Goal: Communication & Community: Answer question/provide support

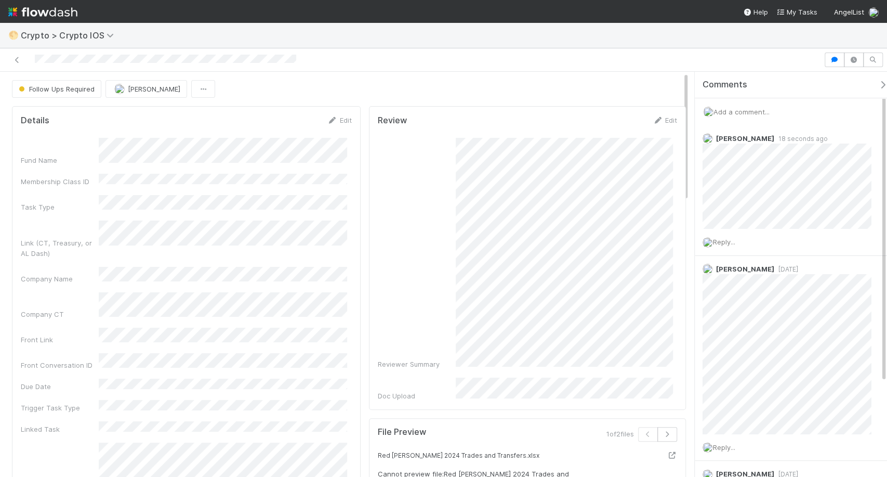
click at [770, 112] on span "Add a comment..." at bounding box center [742, 112] width 56 height 8
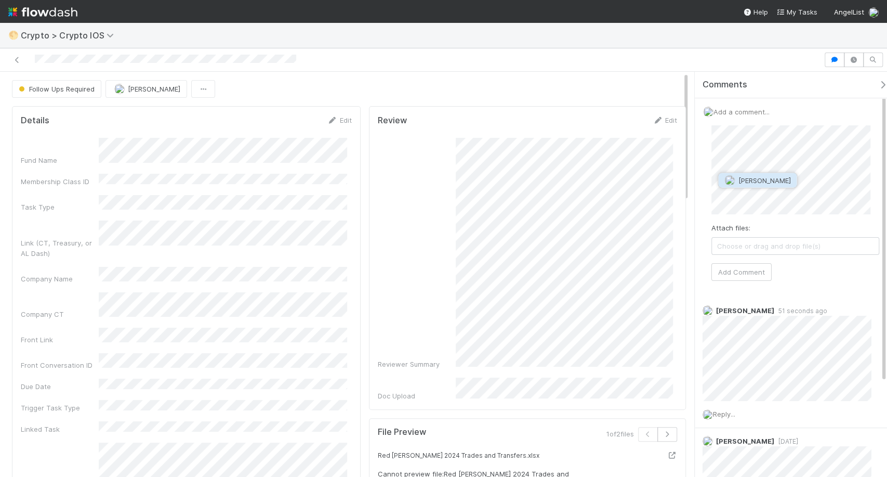
click at [769, 183] on span "Nathalie Gualito" at bounding box center [764, 180] width 52 height 8
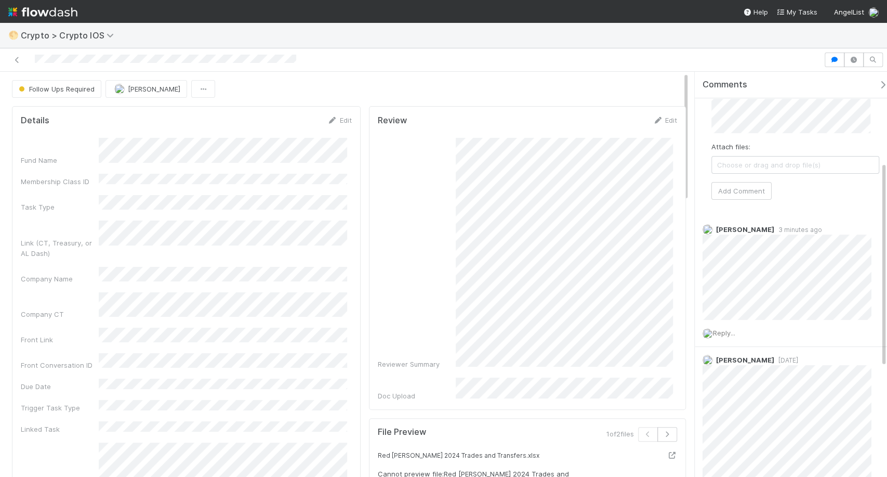
scroll to position [170, 0]
click at [745, 194] on button "Add Comment" at bounding box center [742, 199] width 60 height 18
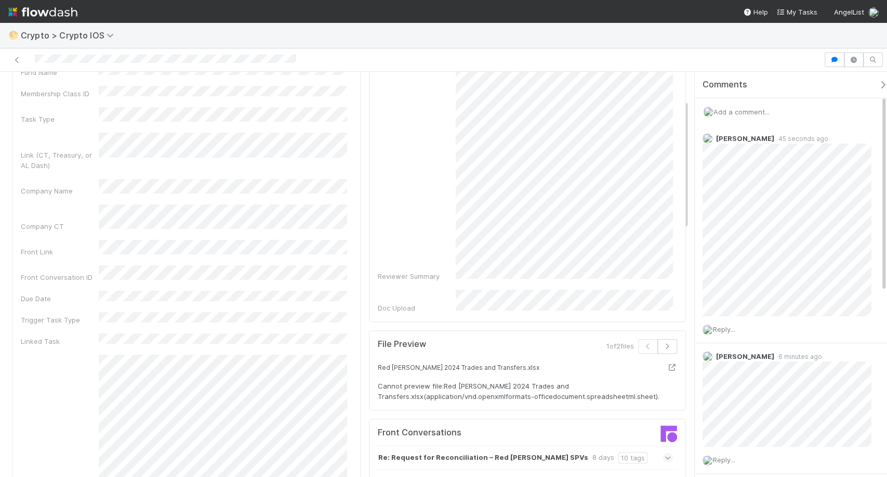
scroll to position [87, 0]
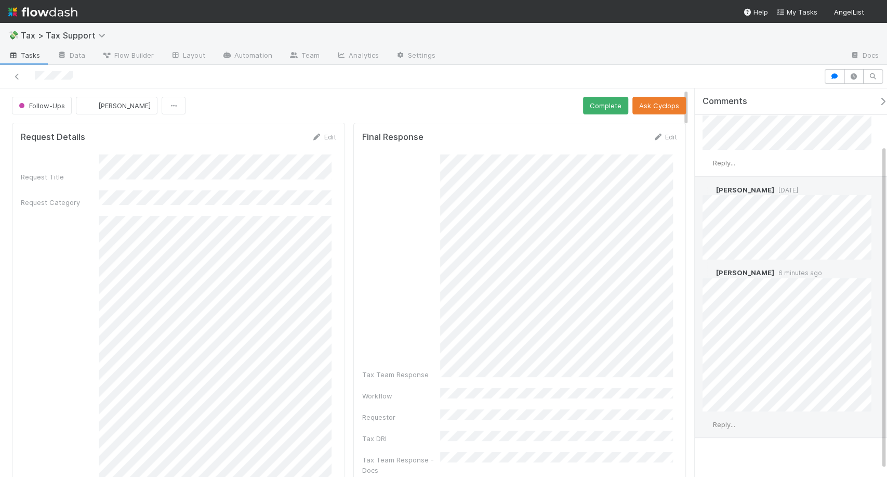
scroll to position [67, 0]
click at [729, 424] on div "Reply..." at bounding box center [791, 422] width 193 height 26
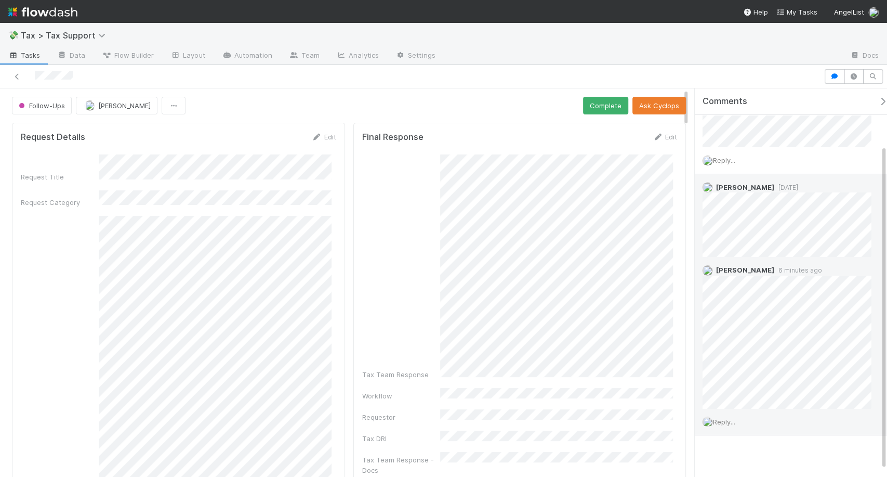
click at [735, 417] on span "Reply..." at bounding box center [724, 421] width 22 height 8
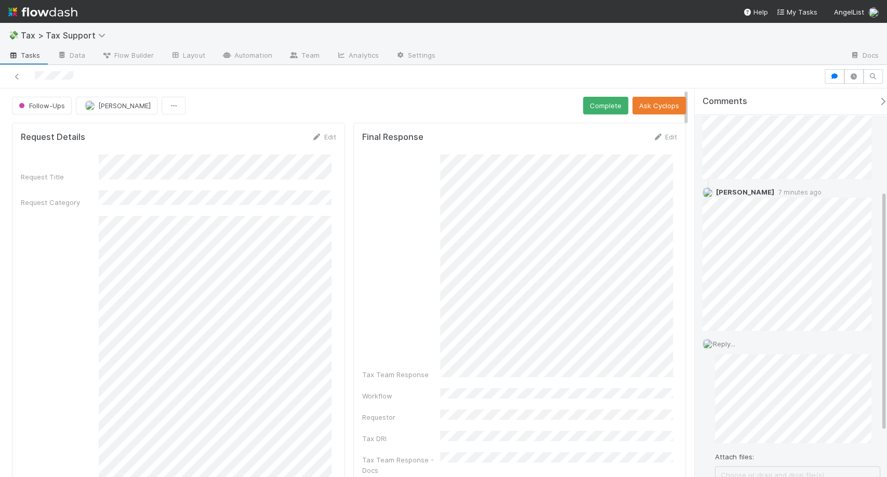
scroll to position [164, 0]
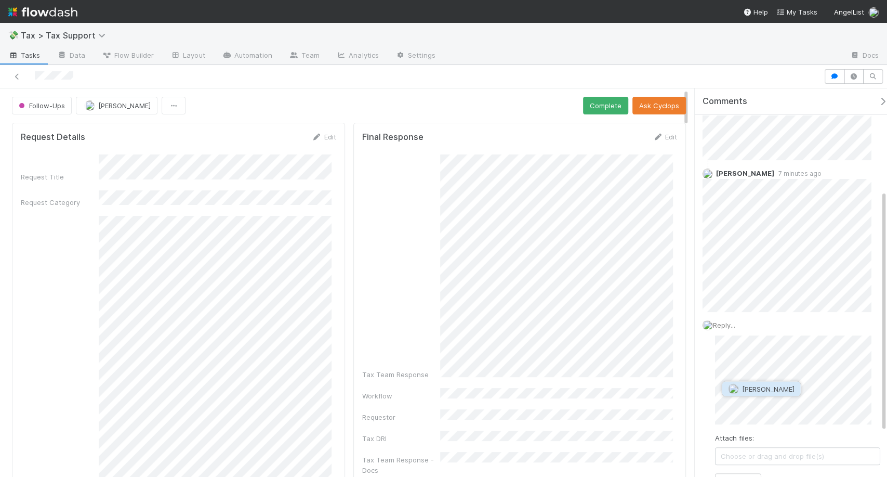
click at [775, 391] on span "[PERSON_NAME]" at bounding box center [768, 388] width 52 height 8
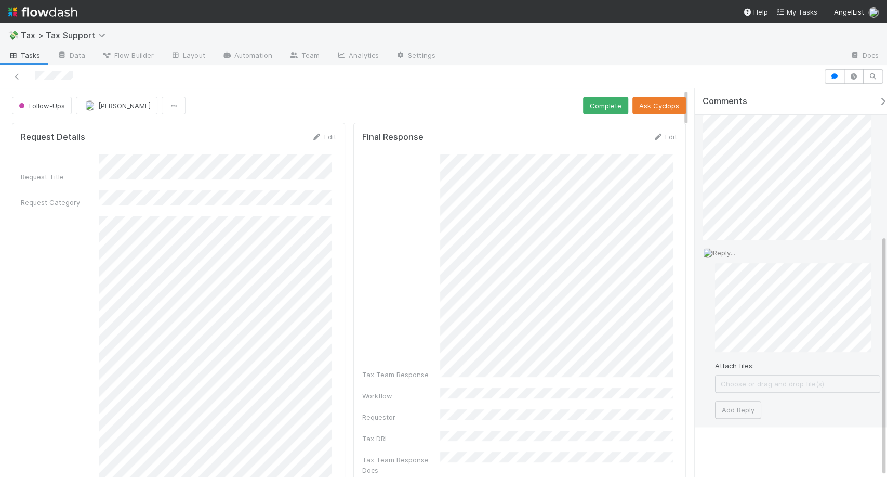
scroll to position [235, 0]
click at [747, 403] on button "Add Reply" at bounding box center [738, 410] width 46 height 18
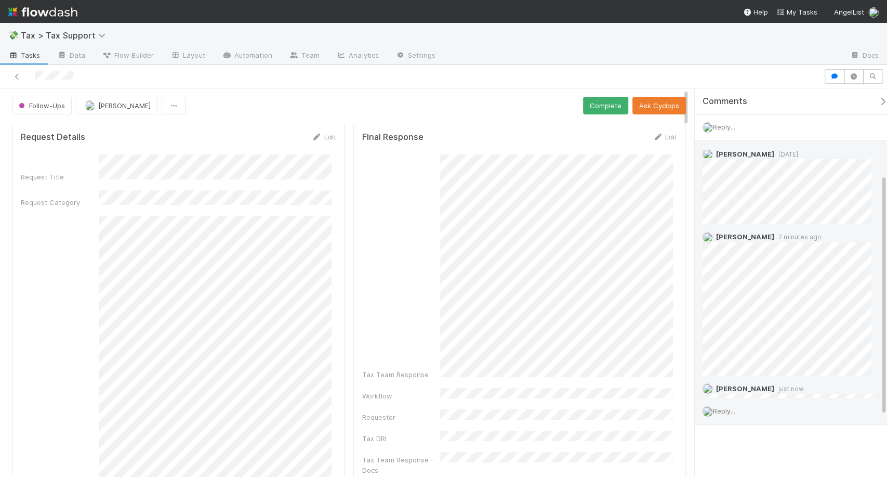
scroll to position [137, 0]
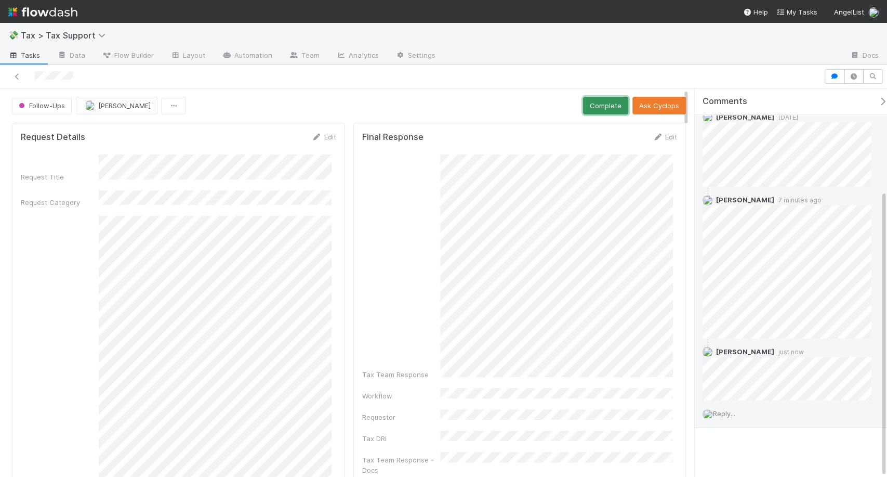
click at [599, 112] on button "Complete" at bounding box center [605, 106] width 45 height 18
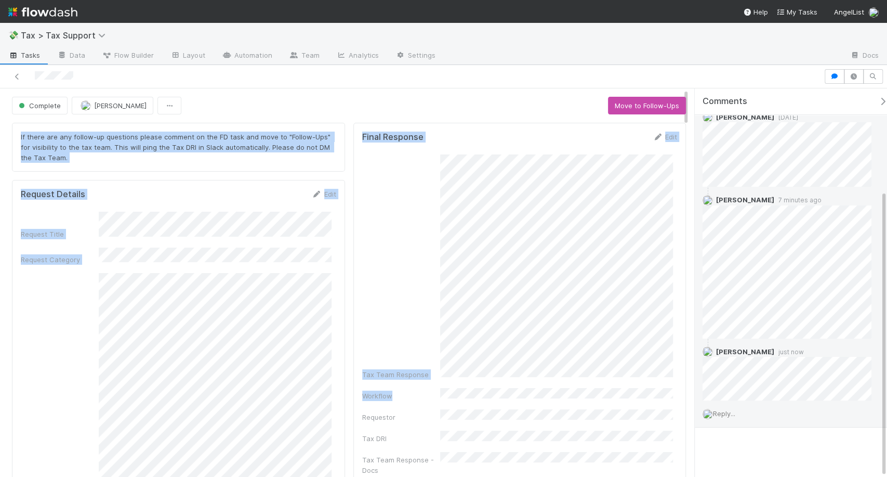
drag, startPoint x: 599, startPoint y: 111, endPoint x: 558, endPoint y: 454, distance: 345.5
click at [70, 15] on img at bounding box center [42, 12] width 69 height 18
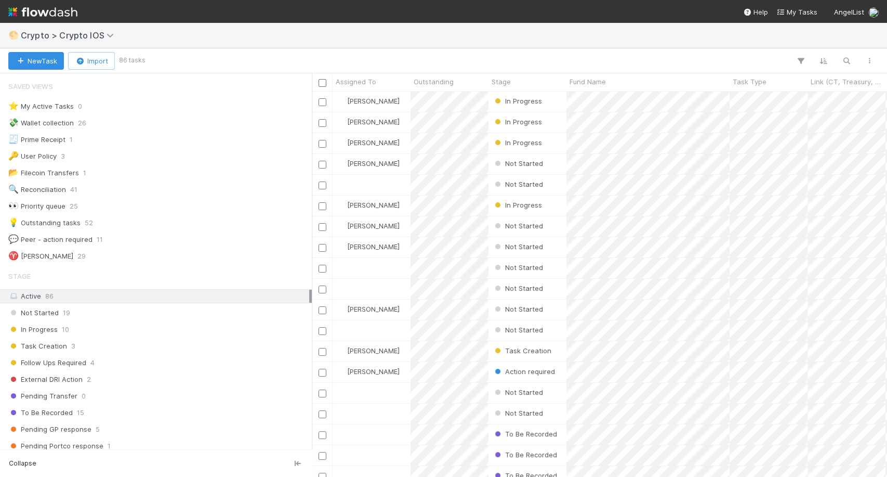
scroll to position [173, 0]
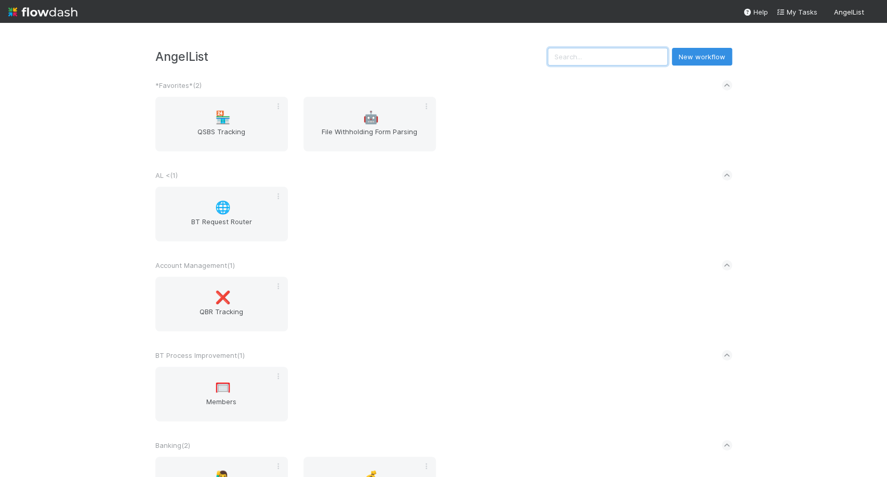
click at [621, 52] on input "text" at bounding box center [608, 57] width 120 height 18
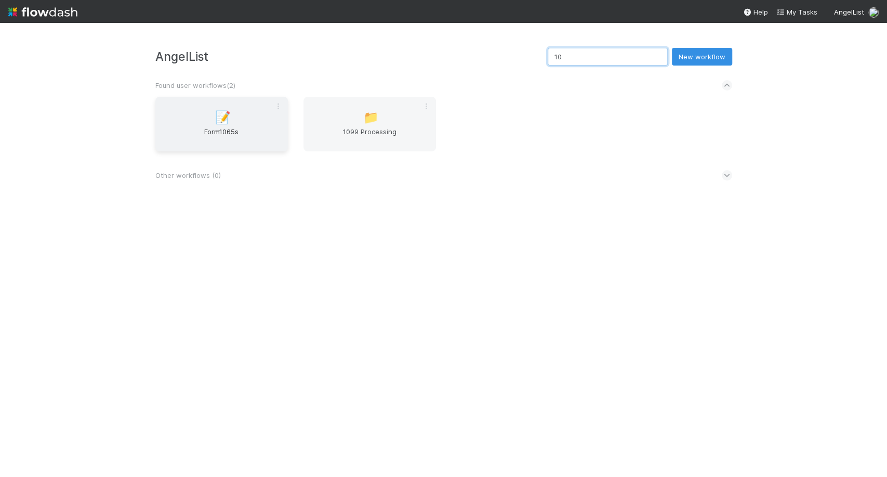
type input "10"
click at [240, 148] on div "📝 Form1065s" at bounding box center [221, 124] width 133 height 55
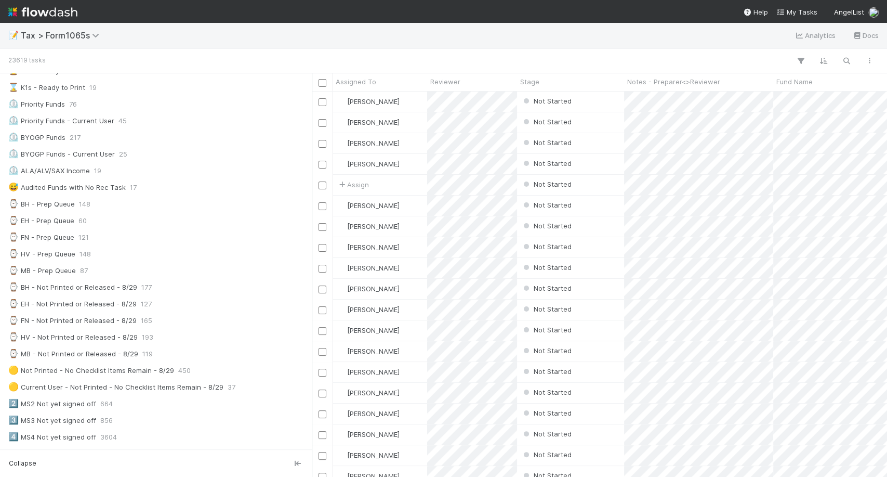
scroll to position [151, 0]
